Goal: Task Accomplishment & Management: Complete application form

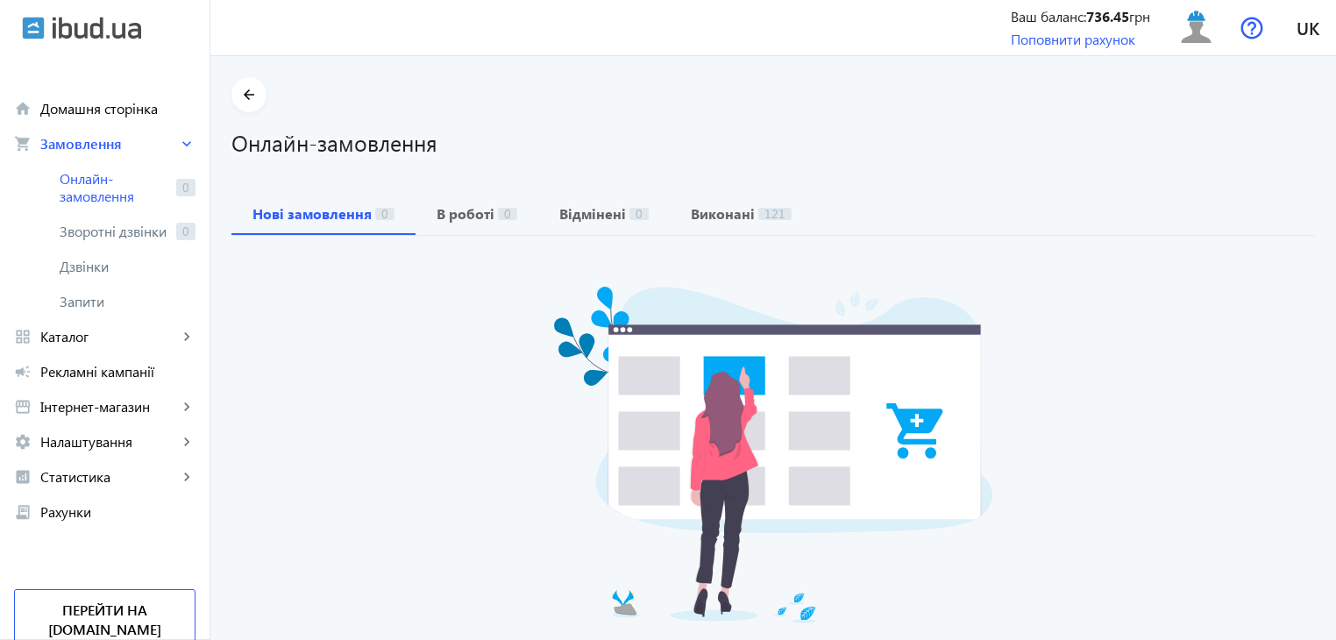
drag, startPoint x: 97, startPoint y: 139, endPoint x: 67, endPoint y: 0, distance: 142.7
click at [97, 139] on span "Замовлення" at bounding box center [109, 144] width 138 height 18
